Goal: Information Seeking & Learning: Understand process/instructions

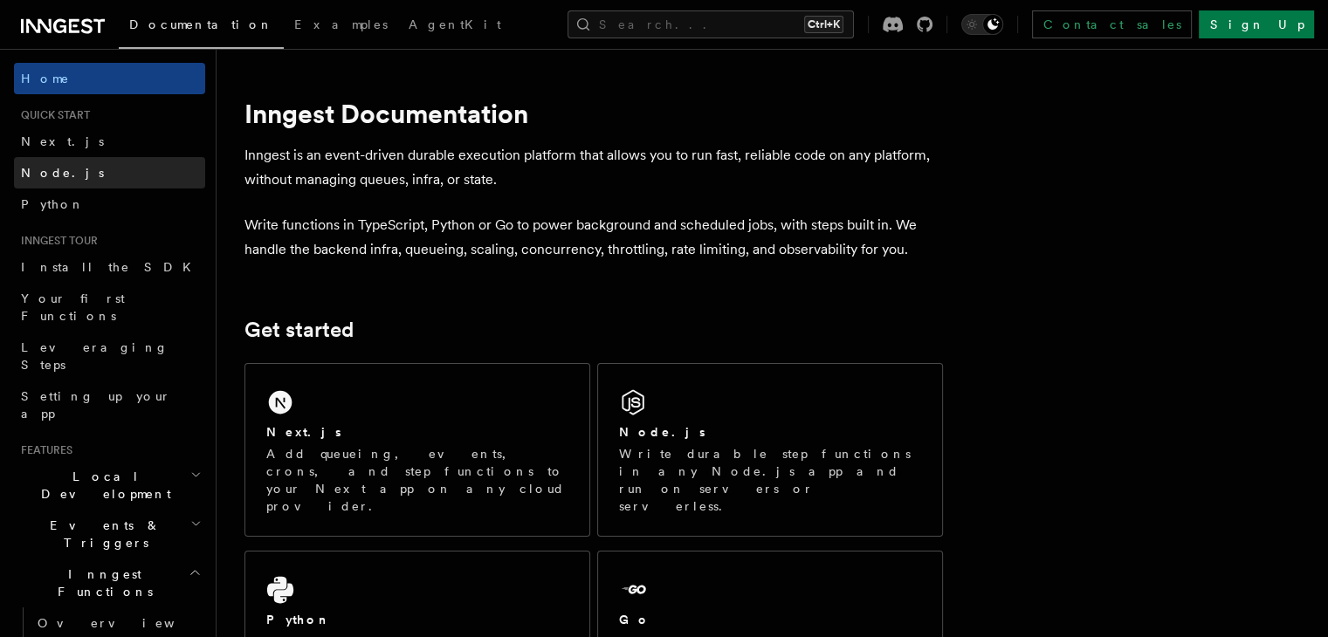
click at [38, 169] on span "Node.js" at bounding box center [62, 173] width 83 height 14
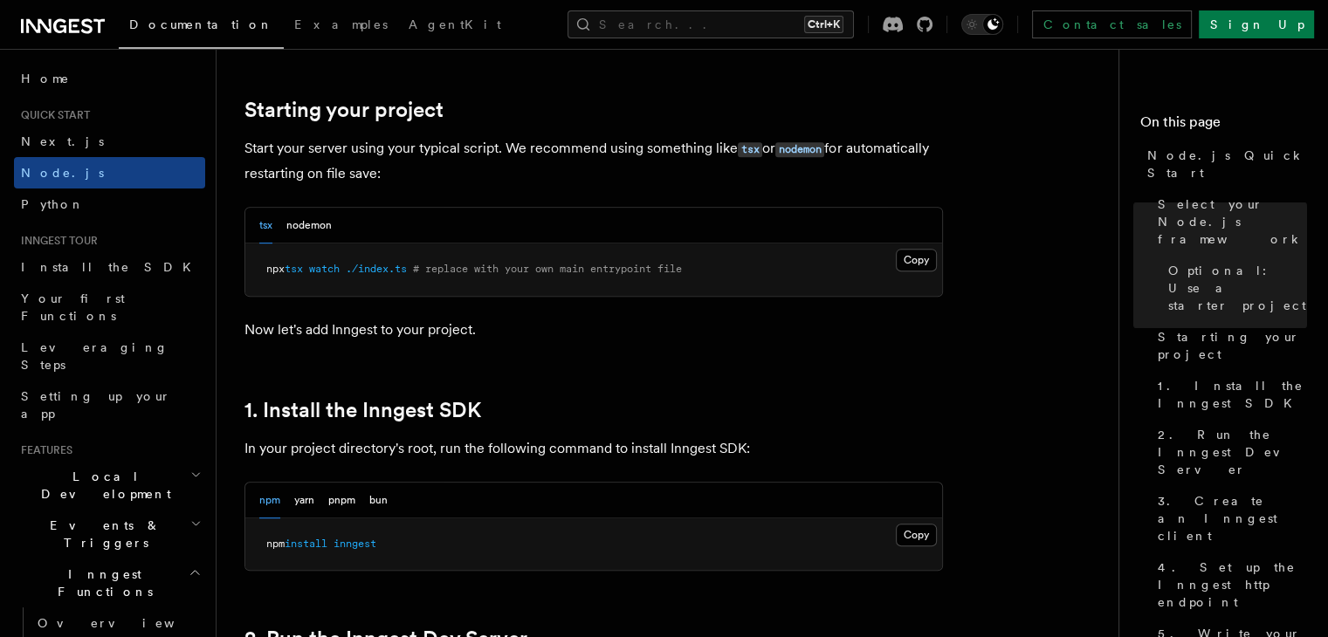
scroll to position [828, 0]
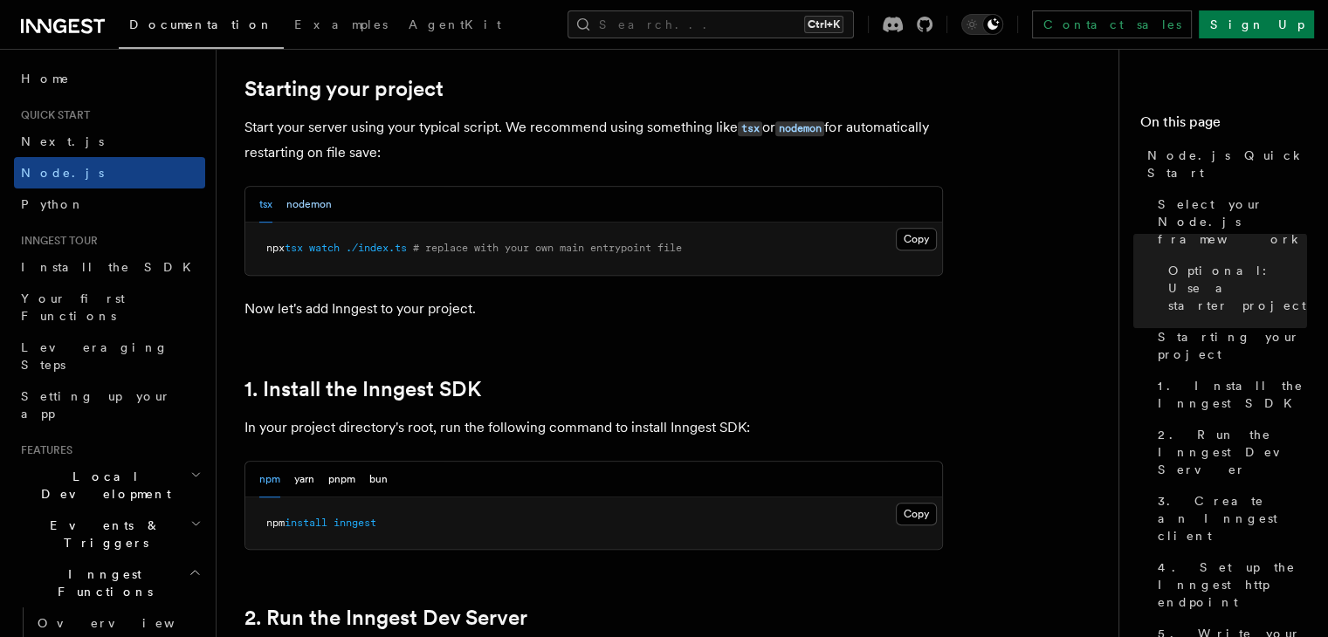
click at [314, 203] on button "nodemon" at bounding box center [308, 205] width 45 height 36
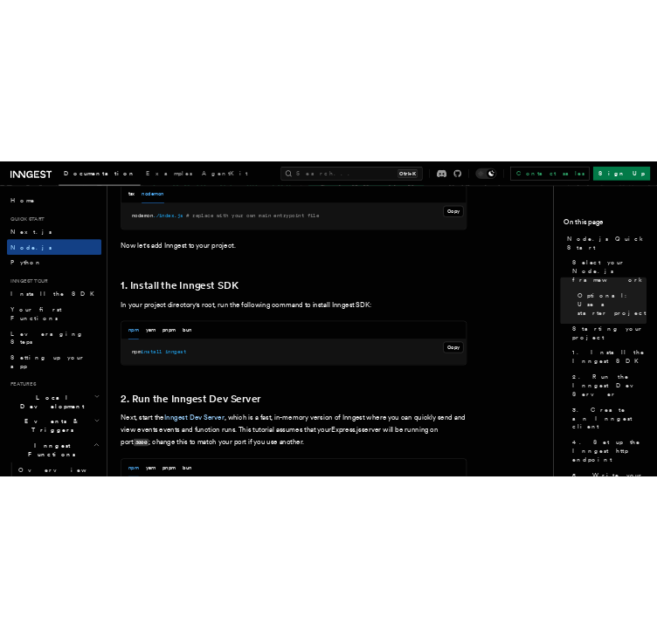
scroll to position [1081, 0]
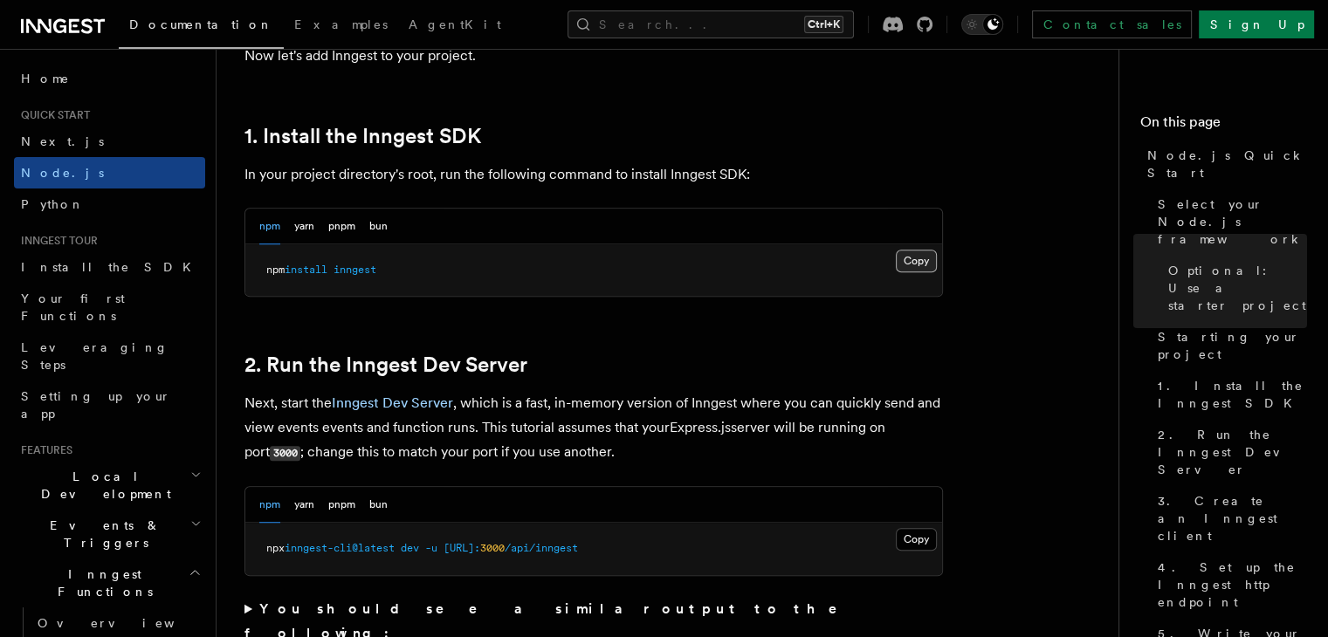
click at [918, 263] on button "Copy Copied" at bounding box center [916, 261] width 41 height 23
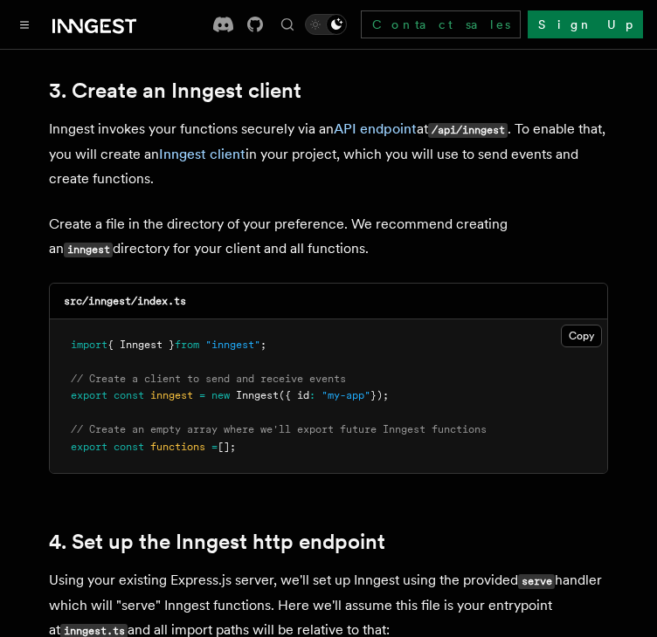
scroll to position [2224, 0]
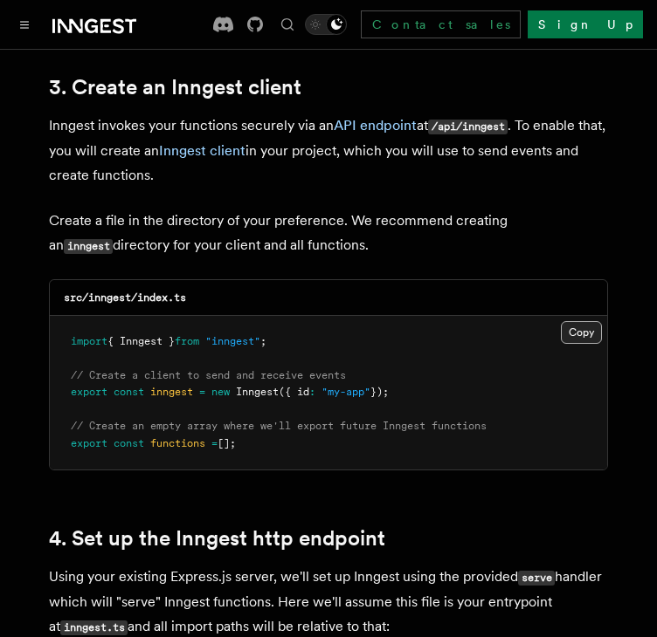
click at [580, 321] on button "Copy Copied" at bounding box center [580, 332] width 41 height 23
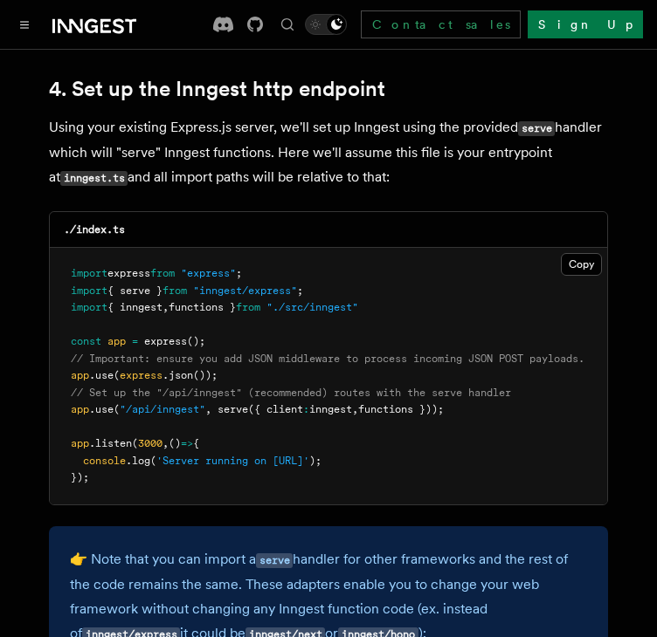
scroll to position [2687, 0]
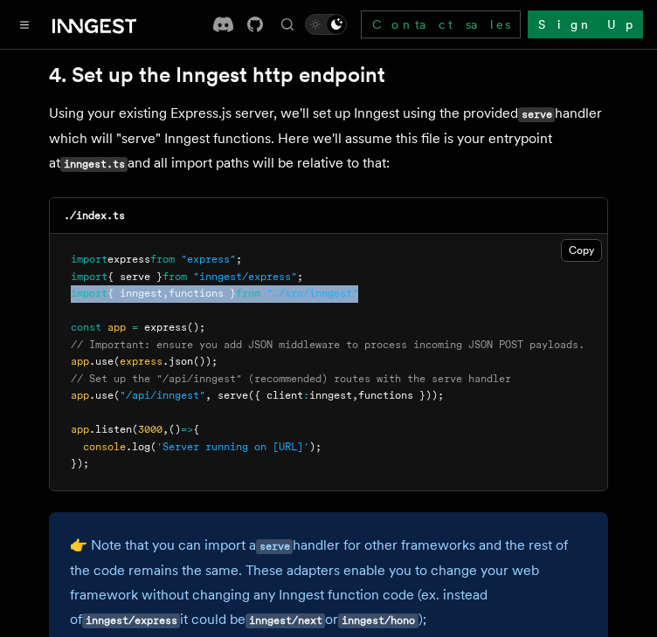
drag, startPoint x: 393, startPoint y: 273, endPoint x: 67, endPoint y: 270, distance: 325.7
click at [67, 270] on pre "import express from "express" ; import { serve } from "inngest/express" ; impor…" at bounding box center [328, 362] width 557 height 257
copy span "import { inngest , functions } from "./src/inngest""
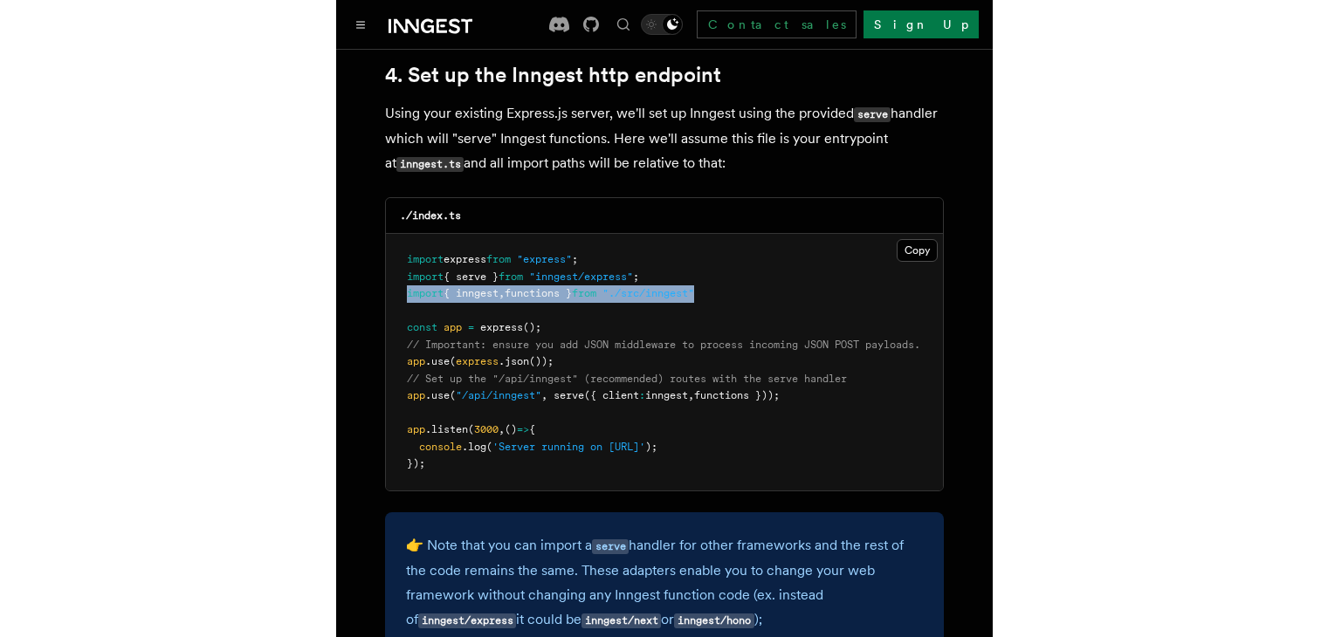
scroll to position [2729, 0]
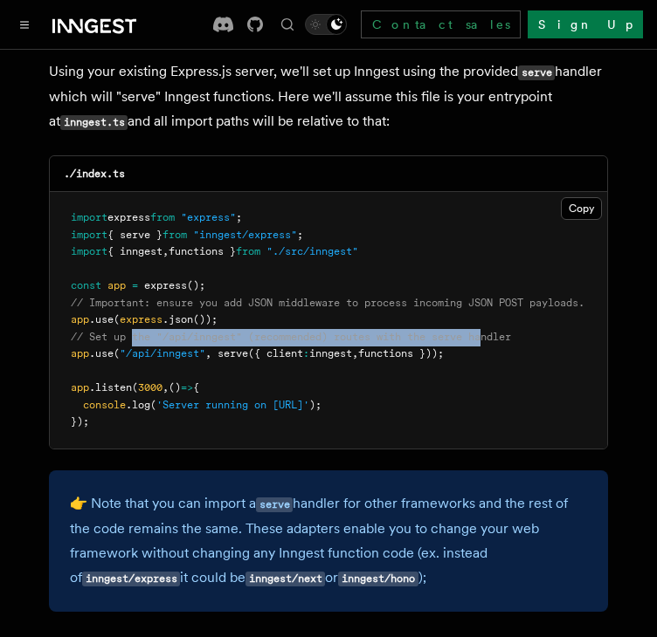
drag, startPoint x: 493, startPoint y: 322, endPoint x: 134, endPoint y: 319, distance: 358.8
click at [134, 319] on pre "import express from "express" ; import { serve } from "inngest/express" ; impor…" at bounding box center [328, 320] width 557 height 257
drag, startPoint x: 473, startPoint y: 335, endPoint x: 65, endPoint y: 315, distance: 408.2
click at [65, 315] on pre "import express from "express" ; import { serve } from "inngest/express" ; impor…" at bounding box center [328, 320] width 557 height 257
copy code "// Set up the "/api/inngest" (recommended) routes with the serve handler app .u…"
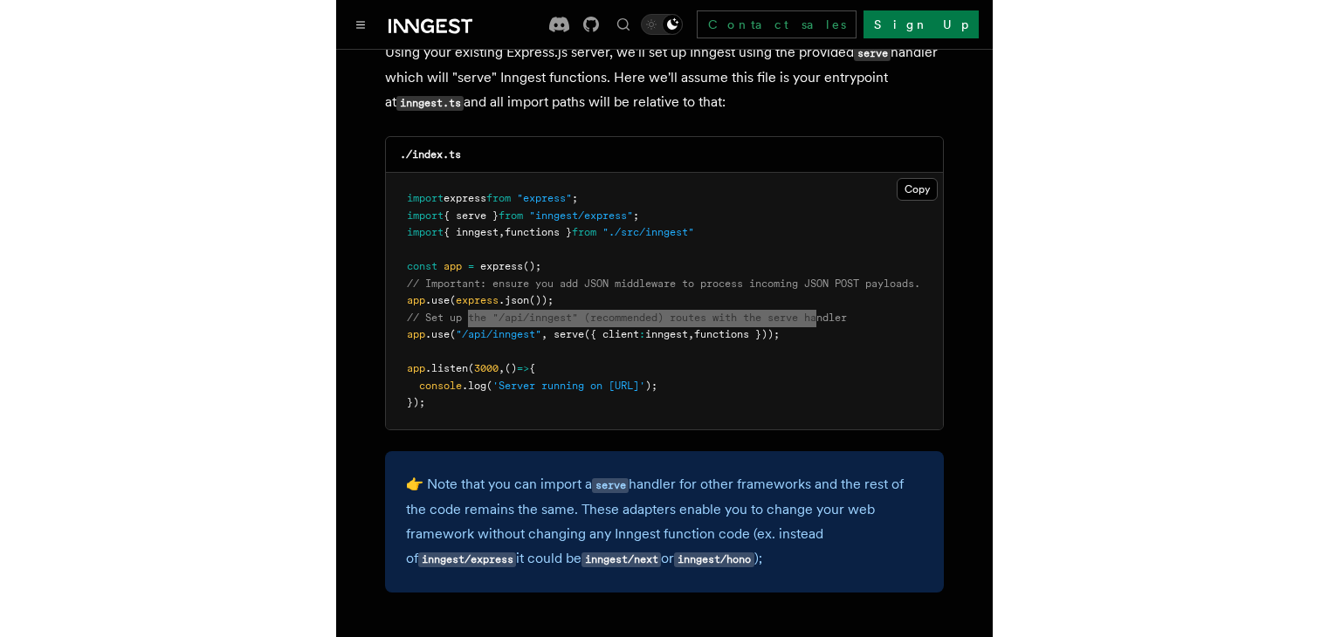
scroll to position [2745, 0]
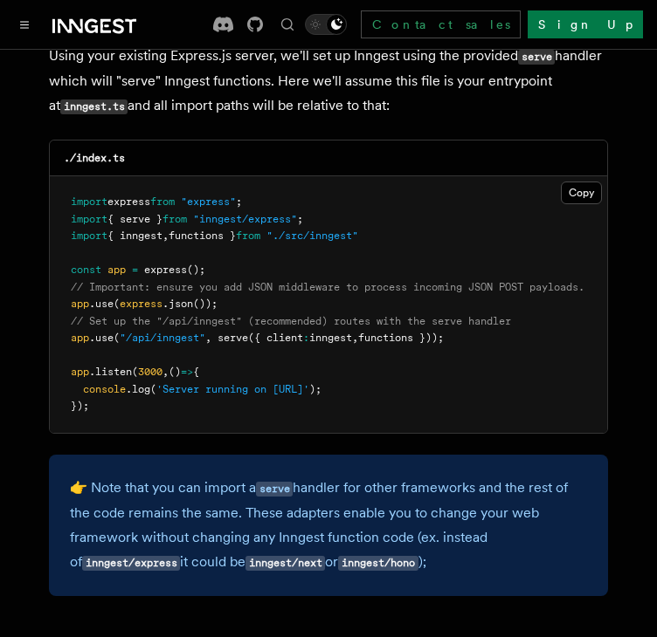
click at [408, 327] on pre "import express from "express" ; import { serve } from "inngest/express" ; impor…" at bounding box center [328, 304] width 557 height 257
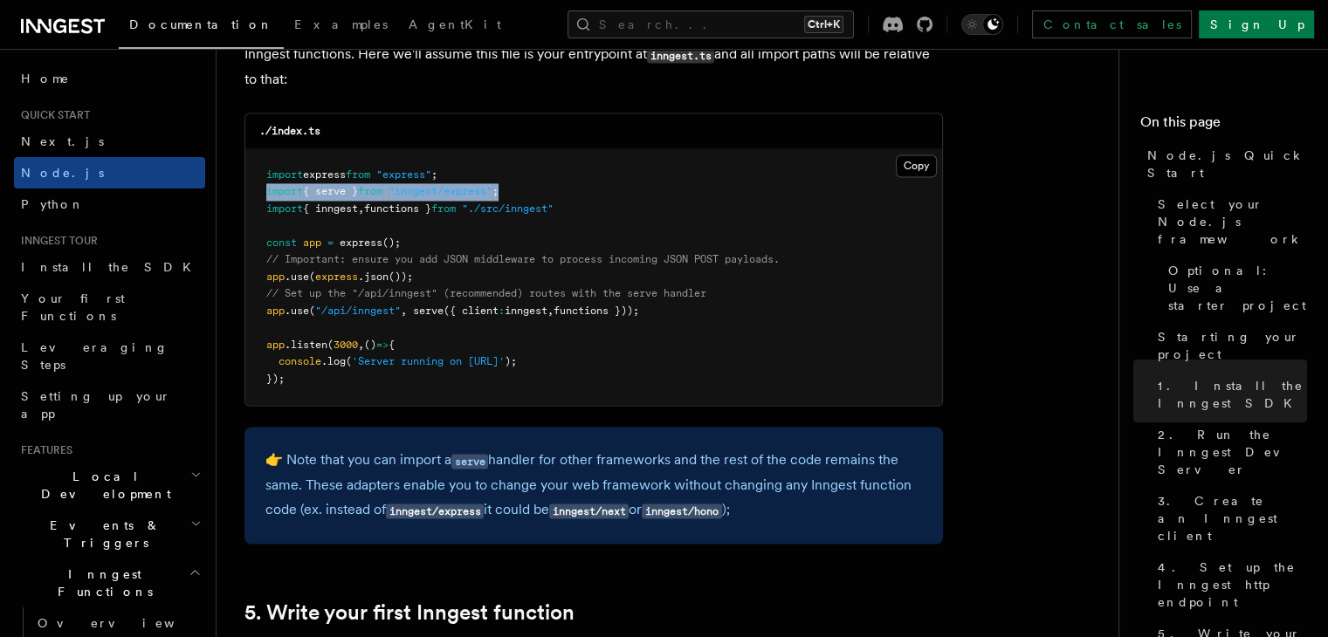
drag, startPoint x: 519, startPoint y: 193, endPoint x: 258, endPoint y: 197, distance: 261.9
click at [258, 197] on pre "import express from "express" ; import { serve } from "inngest/express" ; impor…" at bounding box center [593, 277] width 697 height 257
copy span "import { serve } from "inngest/express" ;"
